Goal: Information Seeking & Learning: Learn about a topic

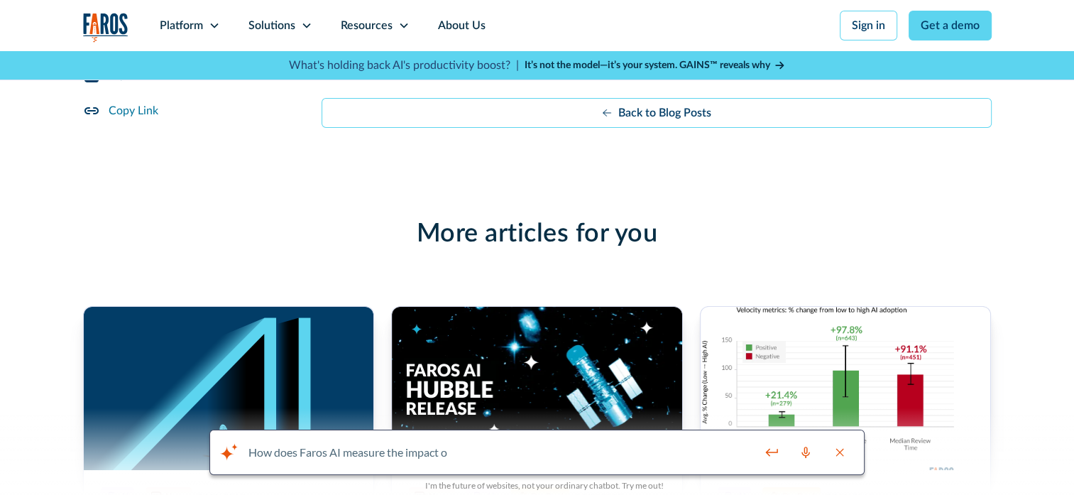
scroll to position [5041, 0]
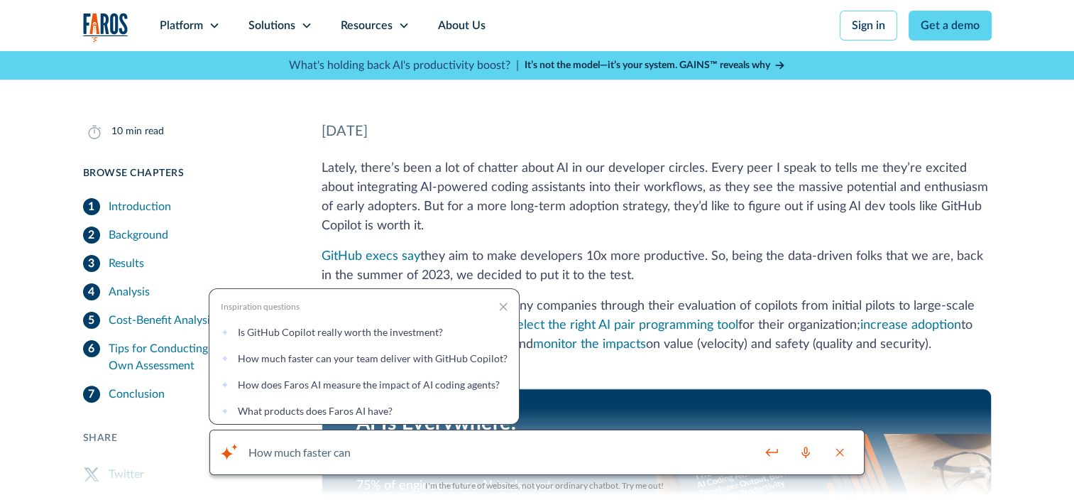
scroll to position [355, 0]
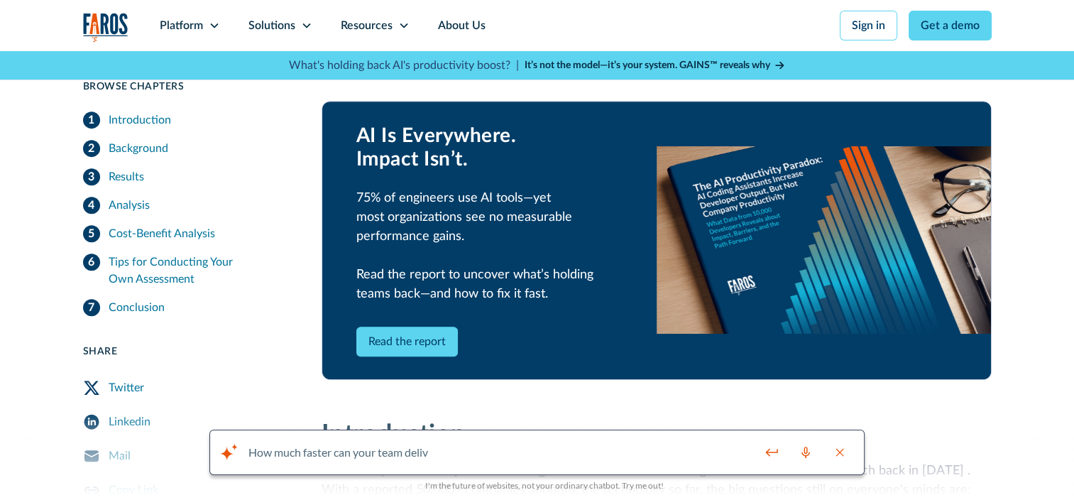
scroll to position [781, 0]
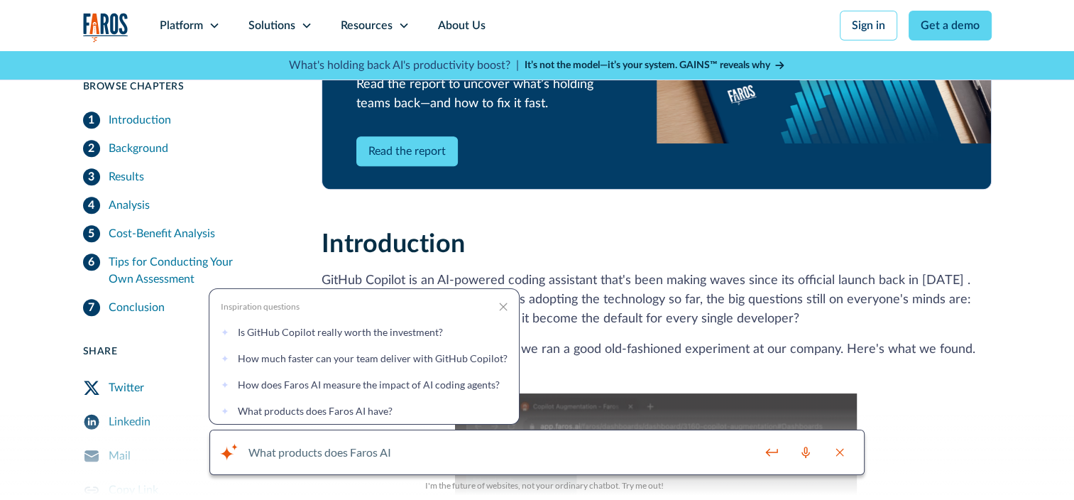
click at [499, 307] on icon at bounding box center [503, 306] width 9 height 9
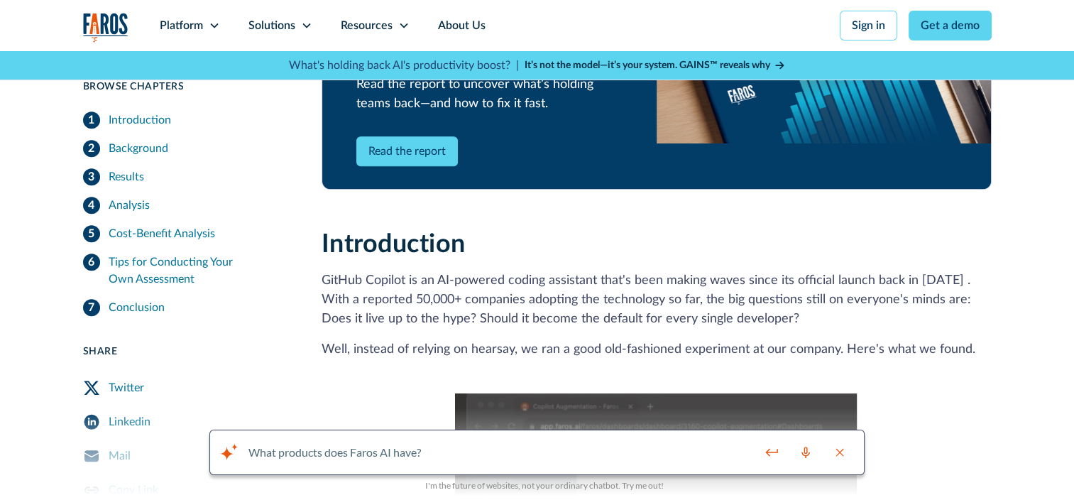
click at [892, 268] on div "Introduction GitHub Copilot is an AI-powered coding assistant that's been makin…" at bounding box center [657, 462] width 670 height 466
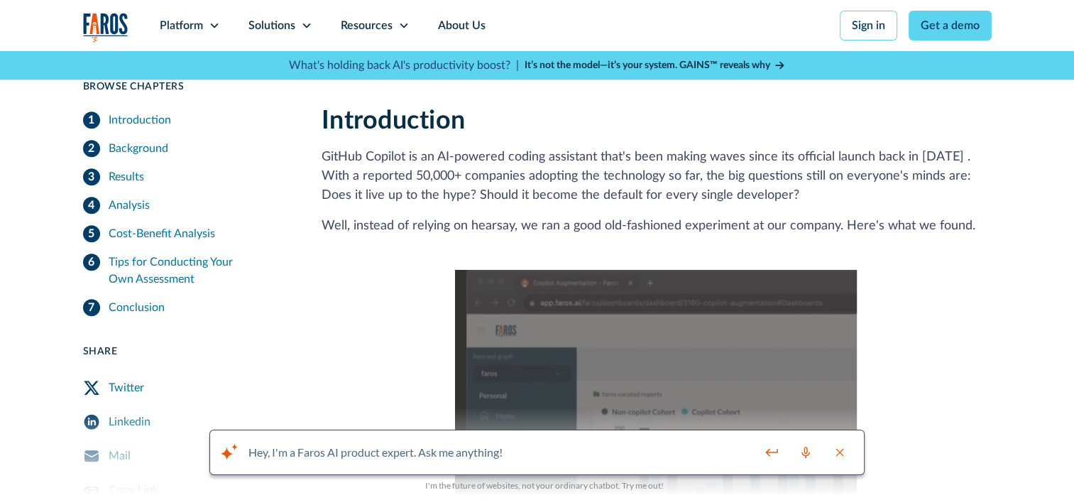
scroll to position [994, 0]
